Goal: Task Accomplishment & Management: Use online tool/utility

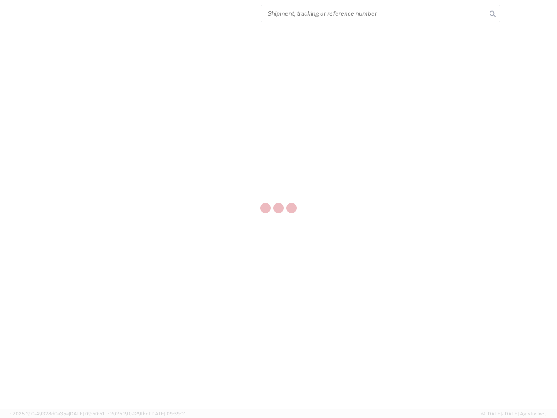
select select "US"
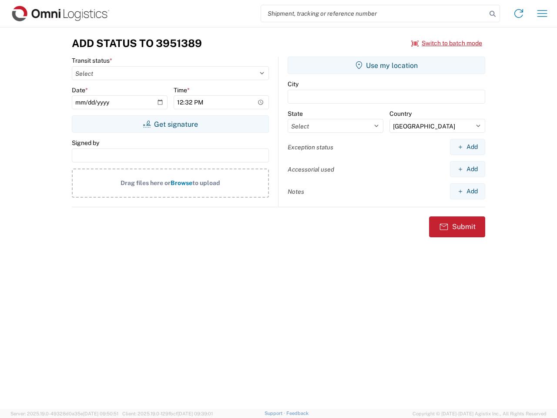
click at [374, 13] on input "search" at bounding box center [373, 13] width 225 height 17
click at [493, 14] on icon at bounding box center [493, 14] width 12 height 12
click at [519, 13] on icon at bounding box center [519, 14] width 14 height 14
click at [542, 13] on icon "button" at bounding box center [542, 13] width 10 height 7
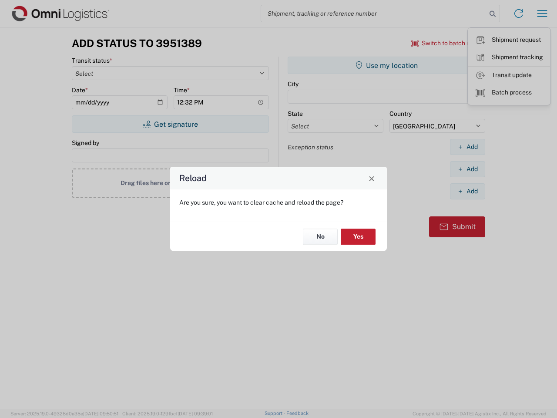
click at [170, 124] on div "Reload Are you sure, you want to clear cache and reload the page? No Yes" at bounding box center [278, 209] width 557 height 418
click at [386, 65] on div "Reload Are you sure, you want to clear cache and reload the page? No Yes" at bounding box center [278, 209] width 557 height 418
click at [467, 147] on div "Reload Are you sure, you want to clear cache and reload the page? No Yes" at bounding box center [278, 209] width 557 height 418
click at [467, 169] on div "Reload Are you sure, you want to clear cache and reload the page? No Yes" at bounding box center [278, 209] width 557 height 418
click at [467, 191] on div "Reload Are you sure, you want to clear cache and reload the page? No Yes" at bounding box center [278, 209] width 557 height 418
